Goal: Task Accomplishment & Management: Complete application form

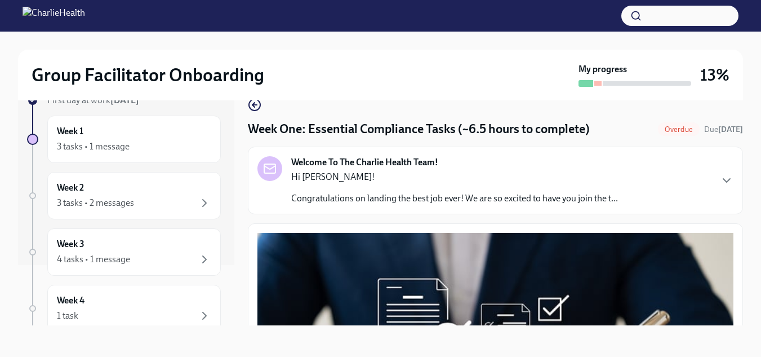
scroll to position [63, 0]
click at [139, 137] on div "3 tasks • 1 message" at bounding box center [134, 144] width 154 height 14
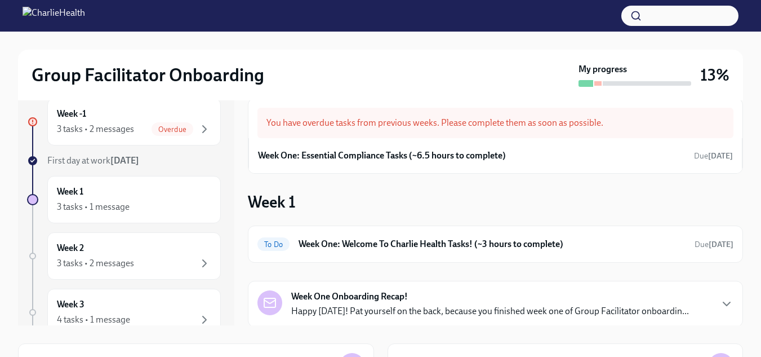
scroll to position [37, 0]
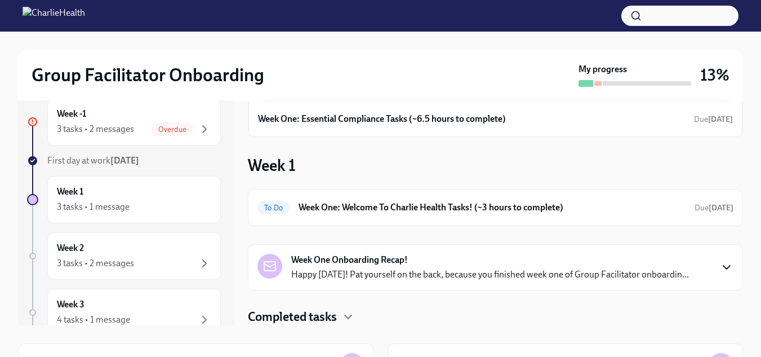
click at [723, 262] on icon "button" at bounding box center [727, 267] width 14 height 14
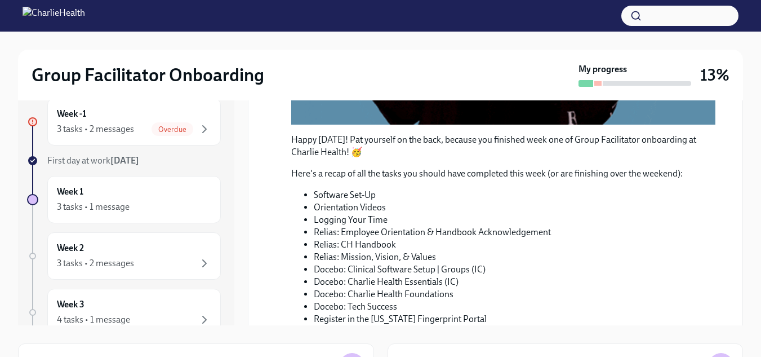
scroll to position [660, 0]
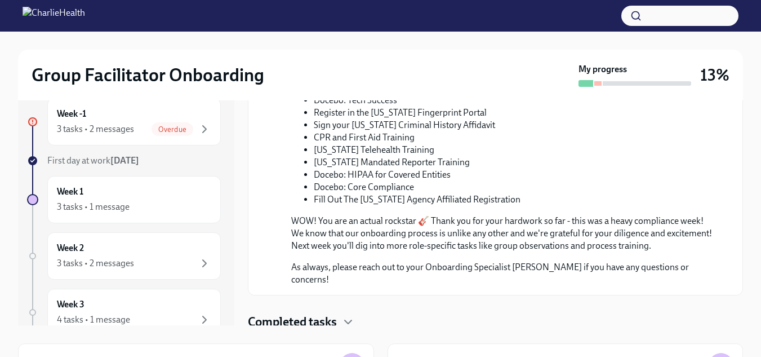
click at [331, 320] on h4 "Completed tasks" at bounding box center [292, 321] width 89 height 17
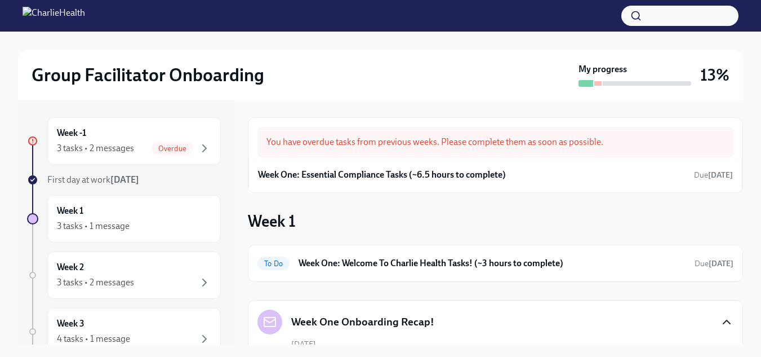
scroll to position [0, 0]
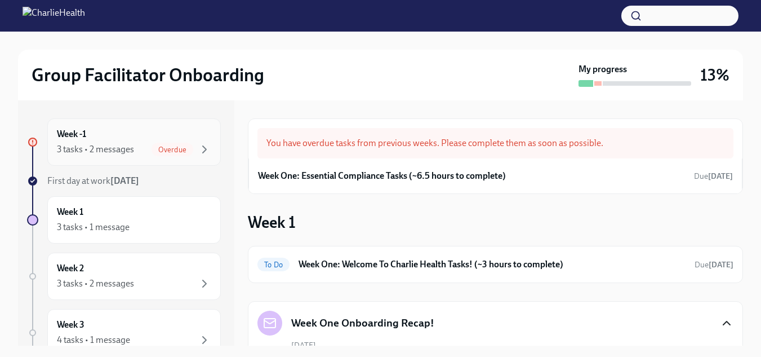
click at [183, 149] on span "Overdue" at bounding box center [173, 149] width 42 height 8
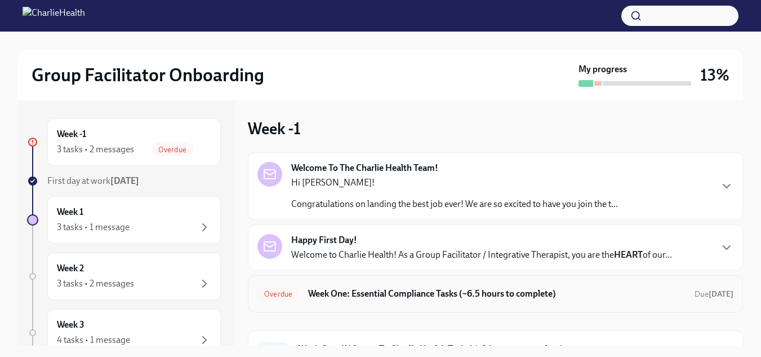
click at [452, 292] on h6 "Week One: Essential Compliance Tasks (~6.5 hours to complete)" at bounding box center [497, 293] width 378 height 12
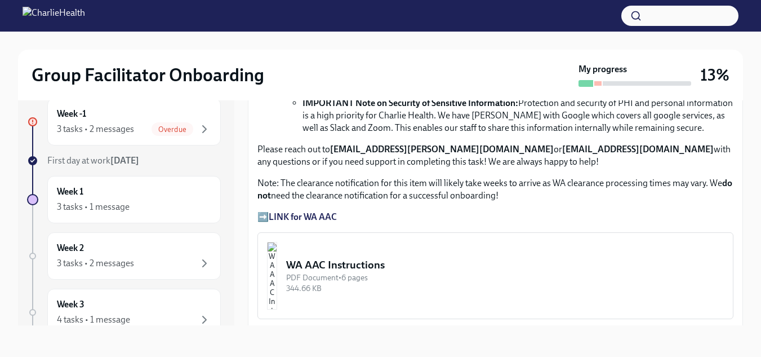
scroll to position [822, 0]
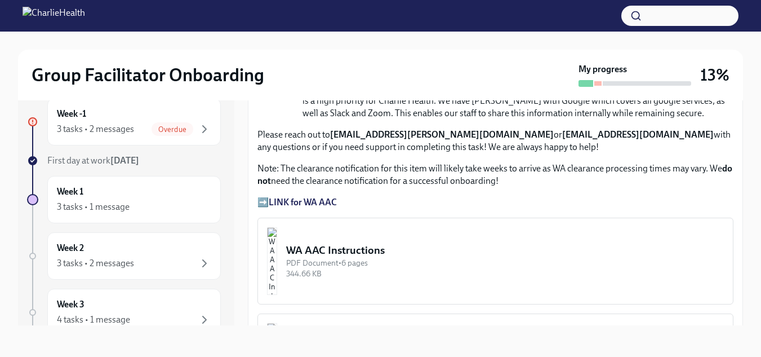
click at [295, 197] on strong "LINK for WA AAC" at bounding box center [303, 202] width 68 height 11
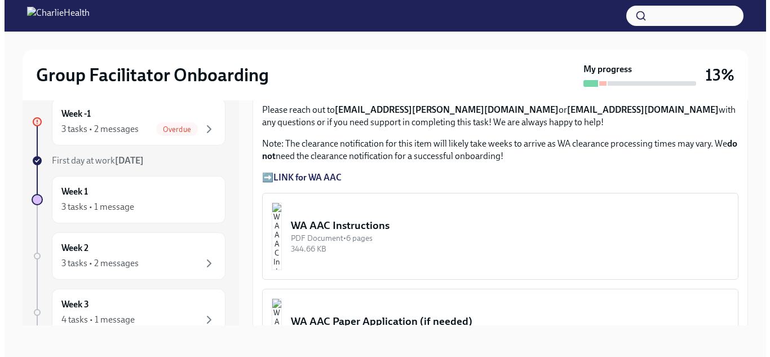
scroll to position [840, 0]
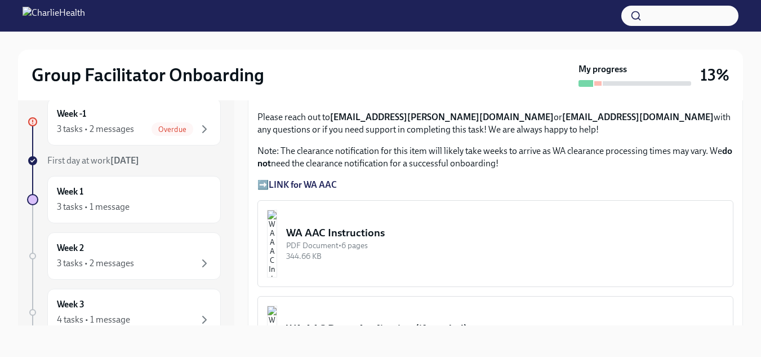
click at [319, 179] on strong "LINK for WA AAC" at bounding box center [303, 184] width 68 height 11
click at [277, 228] on img "button" at bounding box center [272, 244] width 10 height 68
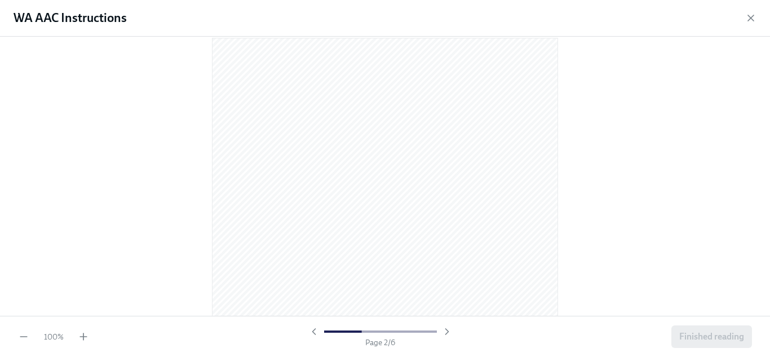
scroll to position [498, 0]
click at [651, 175] on div at bounding box center [385, 176] width 770 height 279
click at [758, 175] on div at bounding box center [385, 176] width 770 height 279
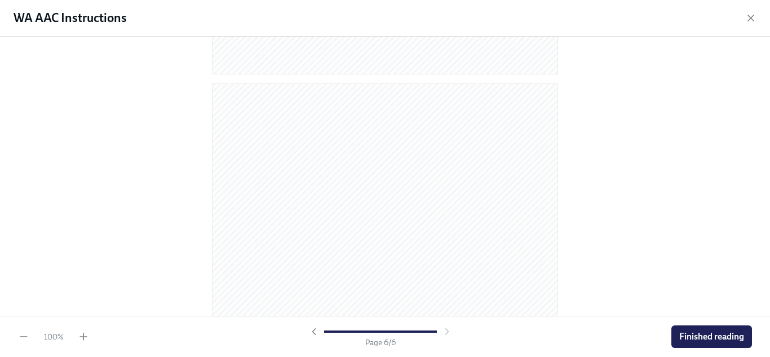
scroll to position [2468, 0]
click at [709, 331] on span "Finished reading" at bounding box center [711, 336] width 65 height 11
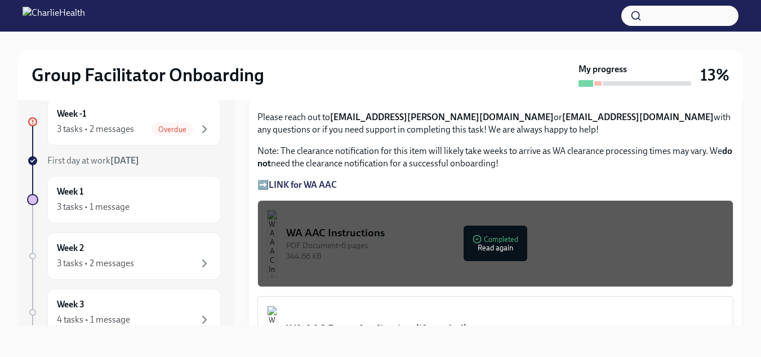
click at [483, 240] on div "PDF Document • 6 pages" at bounding box center [505, 245] width 438 height 11
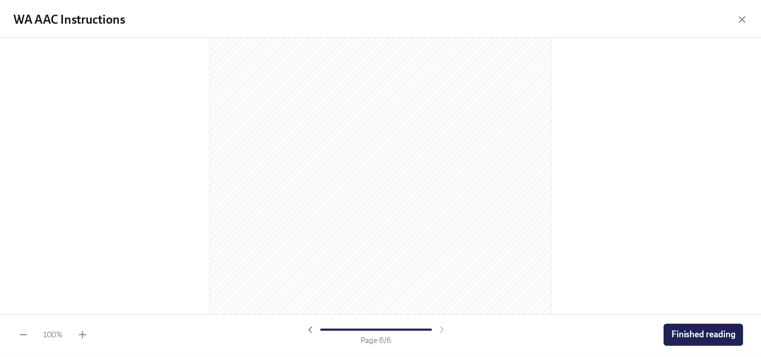
scroll to position [2439, 0]
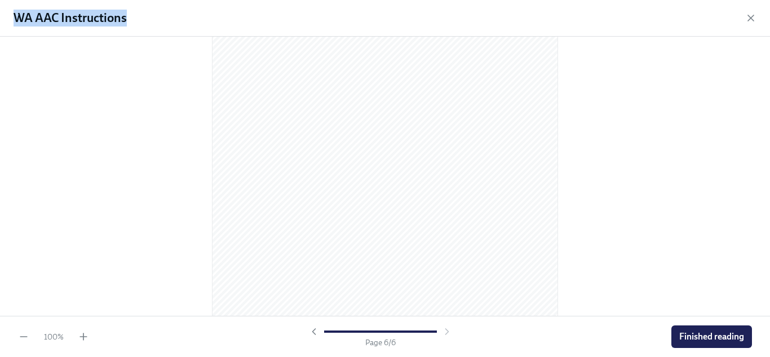
drag, startPoint x: 131, startPoint y: 23, endPoint x: 17, endPoint y: 23, distance: 113.8
click at [17, 23] on div "WA AAC Instructions" at bounding box center [385, 18] width 770 height 37
copy h1 "WA AAC Instructions"
click at [710, 330] on button "Finished reading" at bounding box center [711, 336] width 81 height 23
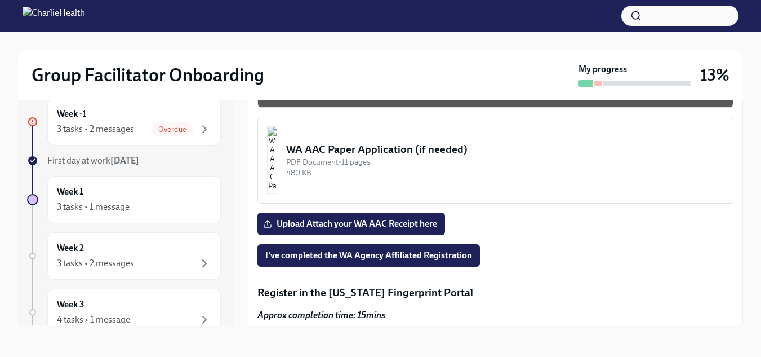
scroll to position [1034, 0]
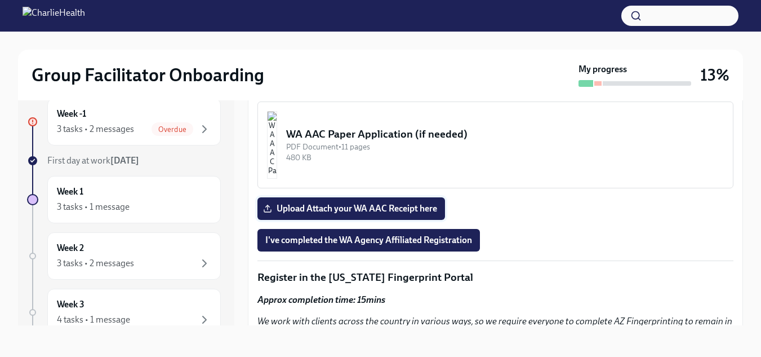
click at [353, 203] on span "Upload Attach your WA AAC Receipt here" at bounding box center [351, 208] width 172 height 11
click at [0, 0] on input "Upload Attach your WA AAC Receipt here" at bounding box center [0, 0] width 0 height 0
click at [406, 237] on span "I've completed the WA Agency Affiliated Registration" at bounding box center [368, 239] width 207 height 11
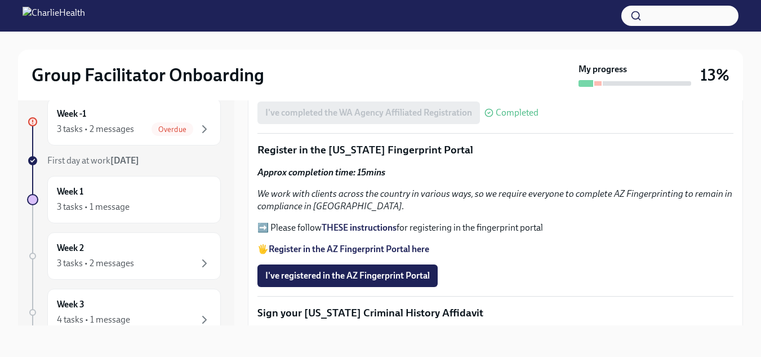
scroll to position [1146, 0]
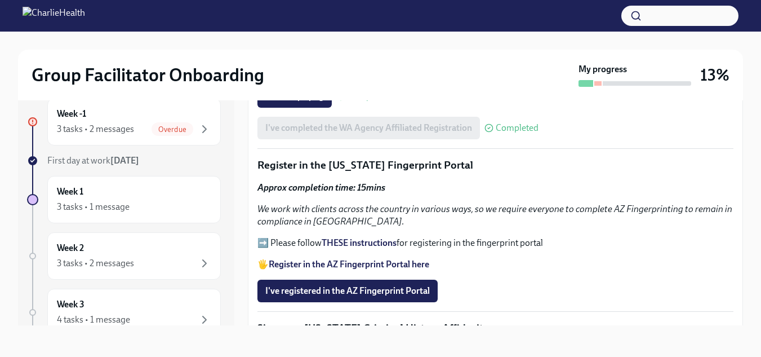
click at [362, 240] on strong "THESE instructions" at bounding box center [359, 242] width 75 height 11
click at [370, 290] on span "I've registered in the AZ Fingerprint Portal" at bounding box center [347, 290] width 165 height 11
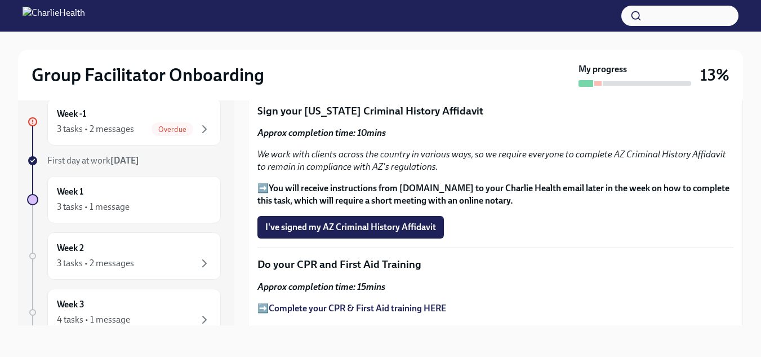
scroll to position [1348, 0]
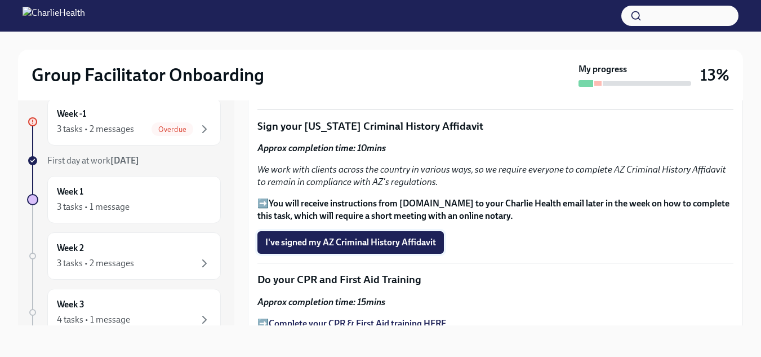
click at [419, 237] on span "I've signed my AZ Criminal History Affidavit" at bounding box center [350, 242] width 171 height 11
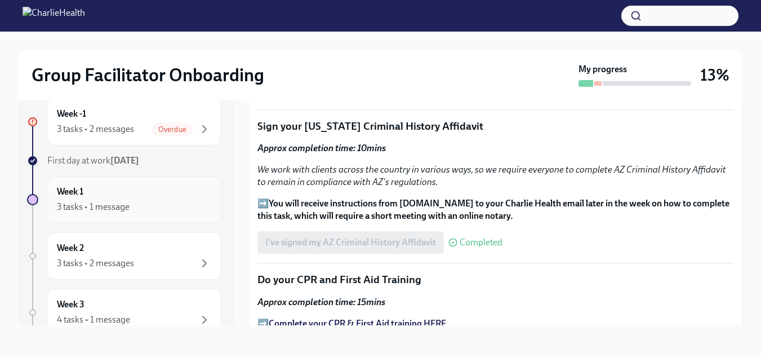
click at [110, 201] on div "3 tasks • 1 message" at bounding box center [93, 207] width 73 height 12
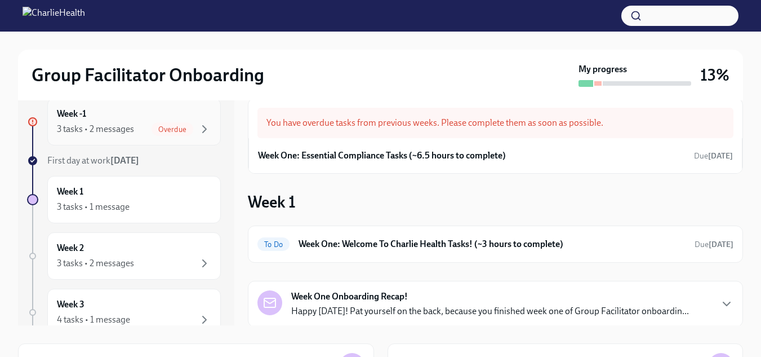
click at [170, 132] on span "Overdue" at bounding box center [173, 129] width 42 height 8
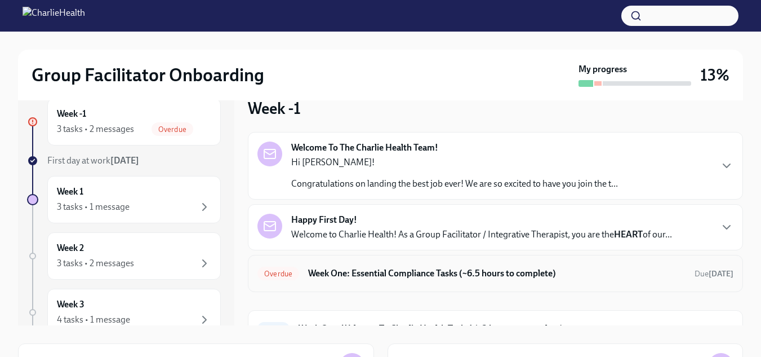
click at [442, 268] on h6 "Week One: Essential Compliance Tasks (~6.5 hours to complete)" at bounding box center [497, 273] width 378 height 12
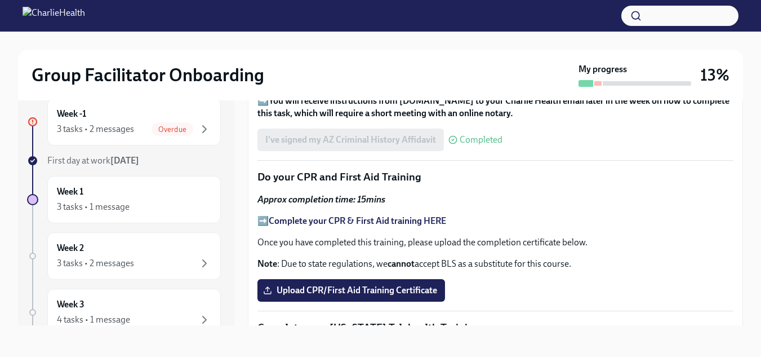
scroll to position [1480, 0]
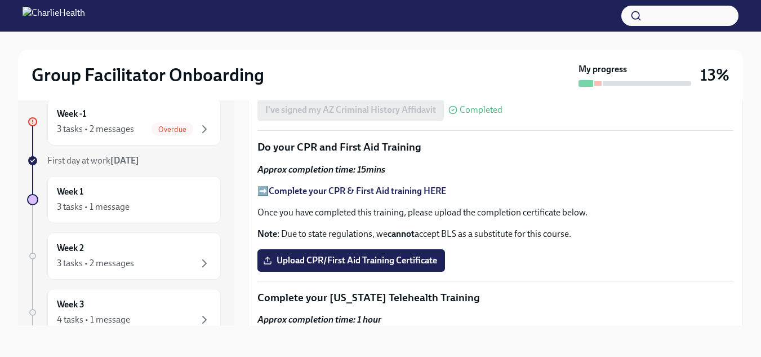
click at [426, 186] on strong "Complete your CPR & First Aid training HERE" at bounding box center [357, 190] width 177 height 11
click at [416, 255] on span "Upload CPR/First Aid Training Certificate" at bounding box center [351, 260] width 172 height 11
click at [0, 0] on input "Upload CPR/First Aid Training Certificate" at bounding box center [0, 0] width 0 height 0
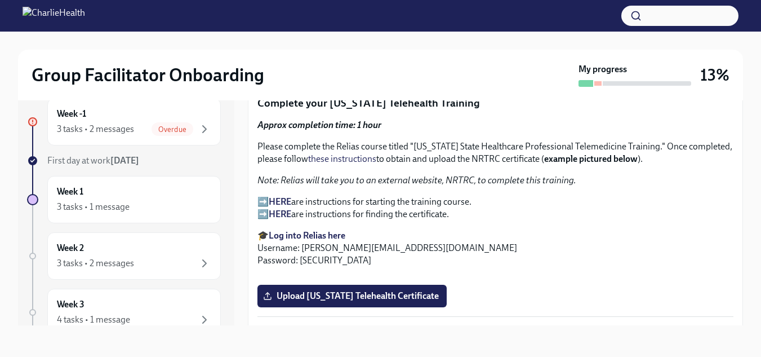
scroll to position [1682, 0]
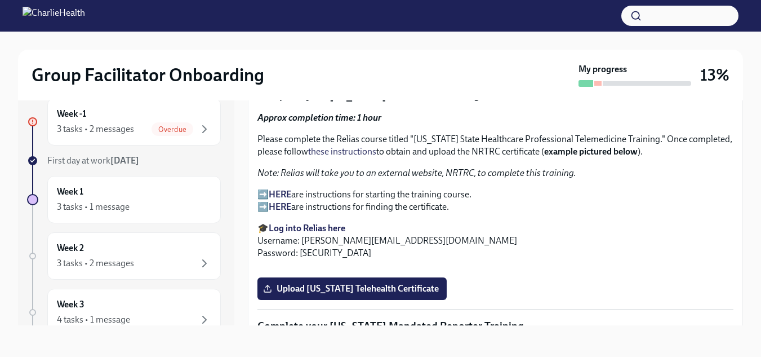
click at [341, 223] on strong "Log into Relias here" at bounding box center [307, 228] width 77 height 11
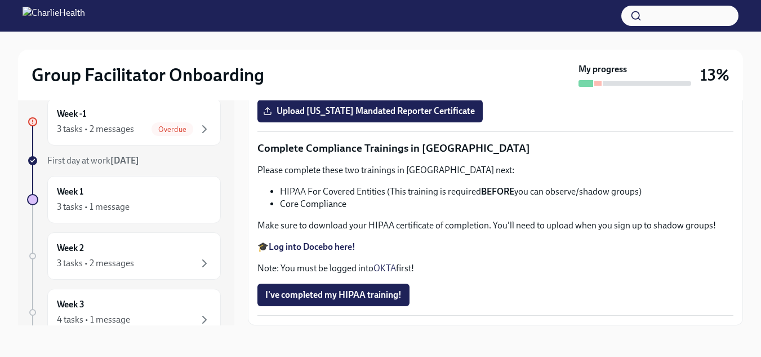
scroll to position [2160, 0]
click at [0, 0] on input "Upload [US_STATE] Telehealth Certificate" at bounding box center [0, 0] width 0 height 0
click at [440, 118] on label "Upload [US_STATE] Mandated Reporter Certificate" at bounding box center [369, 111] width 225 height 23
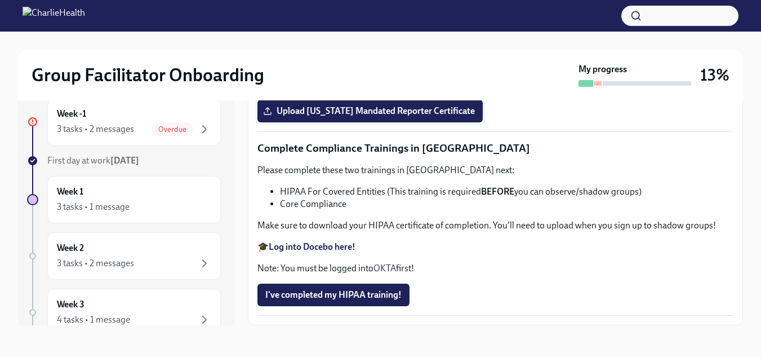
click at [0, 0] on input "Upload [US_STATE] Mandated Reporter Certificate" at bounding box center [0, 0] width 0 height 0
click at [340, 244] on strong "Log into Docebo here!" at bounding box center [312, 246] width 87 height 11
